Goal: Register for event/course

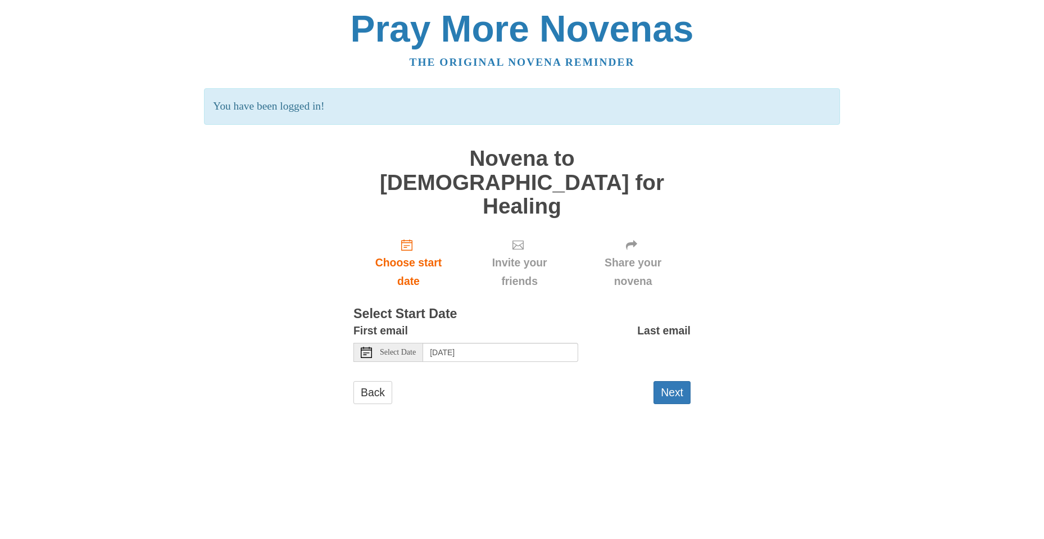
click at [370, 347] on icon at bounding box center [366, 352] width 11 height 11
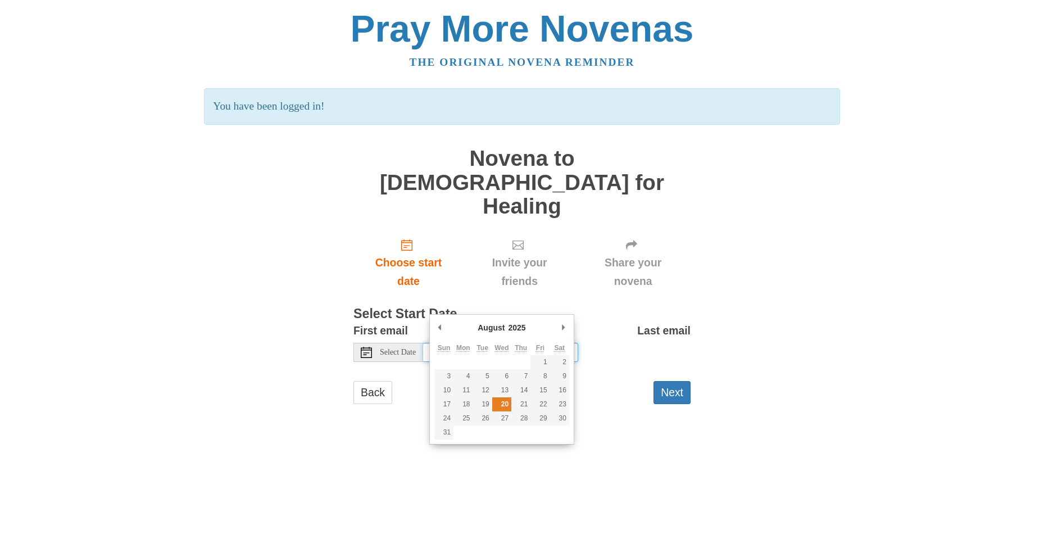
type input "Wednesday, August 20th"
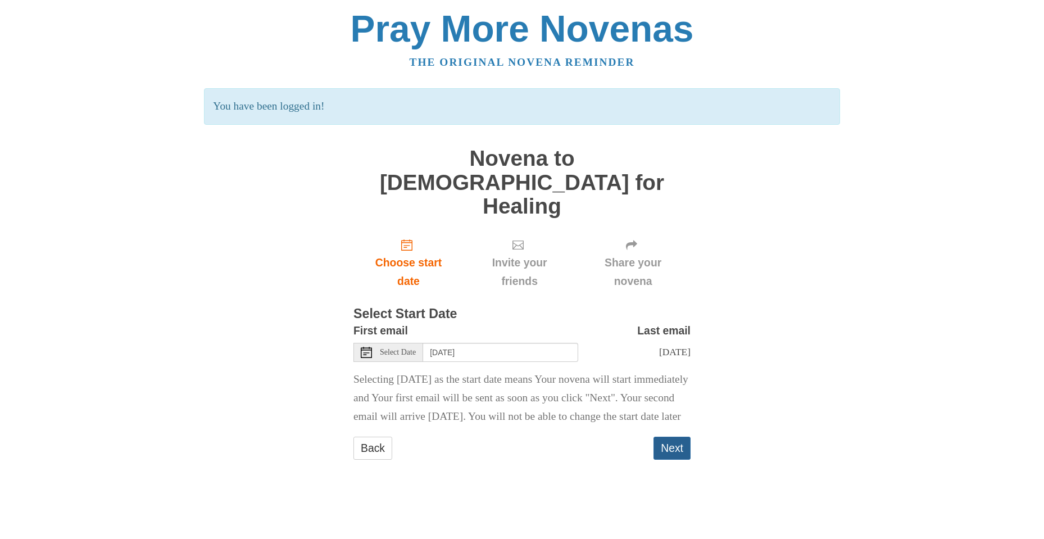
click at [676, 437] on button "Next" at bounding box center [671, 448] width 37 height 23
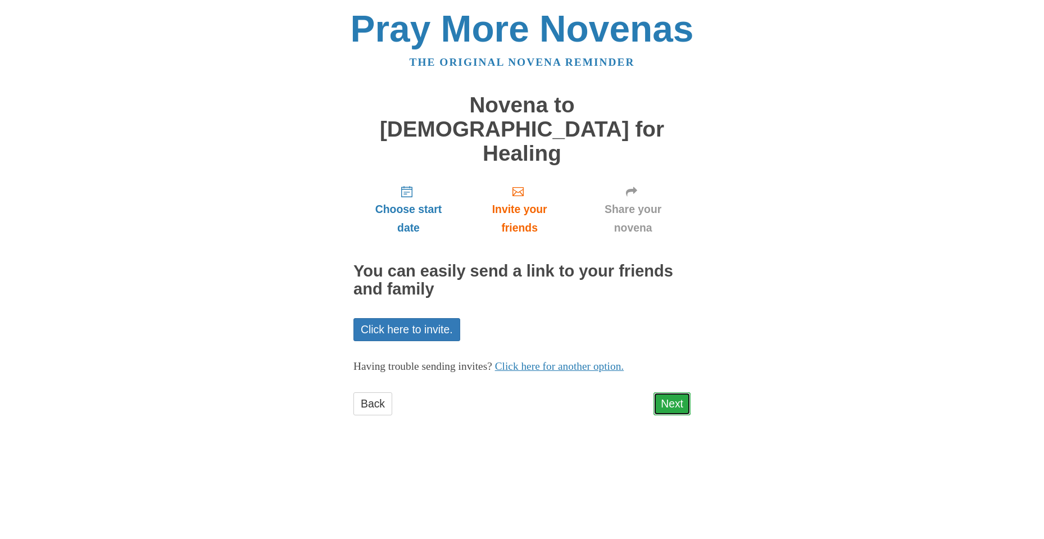
click at [673, 392] on link "Next" at bounding box center [671, 403] width 37 height 23
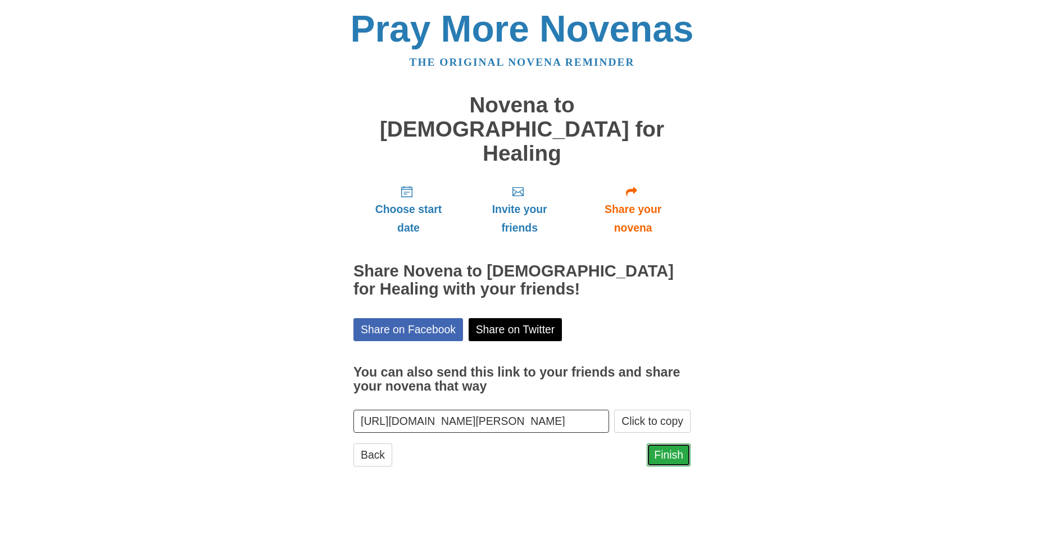
click at [657, 443] on link "Finish" at bounding box center [669, 454] width 44 height 23
